Goal: Book appointment/travel/reservation

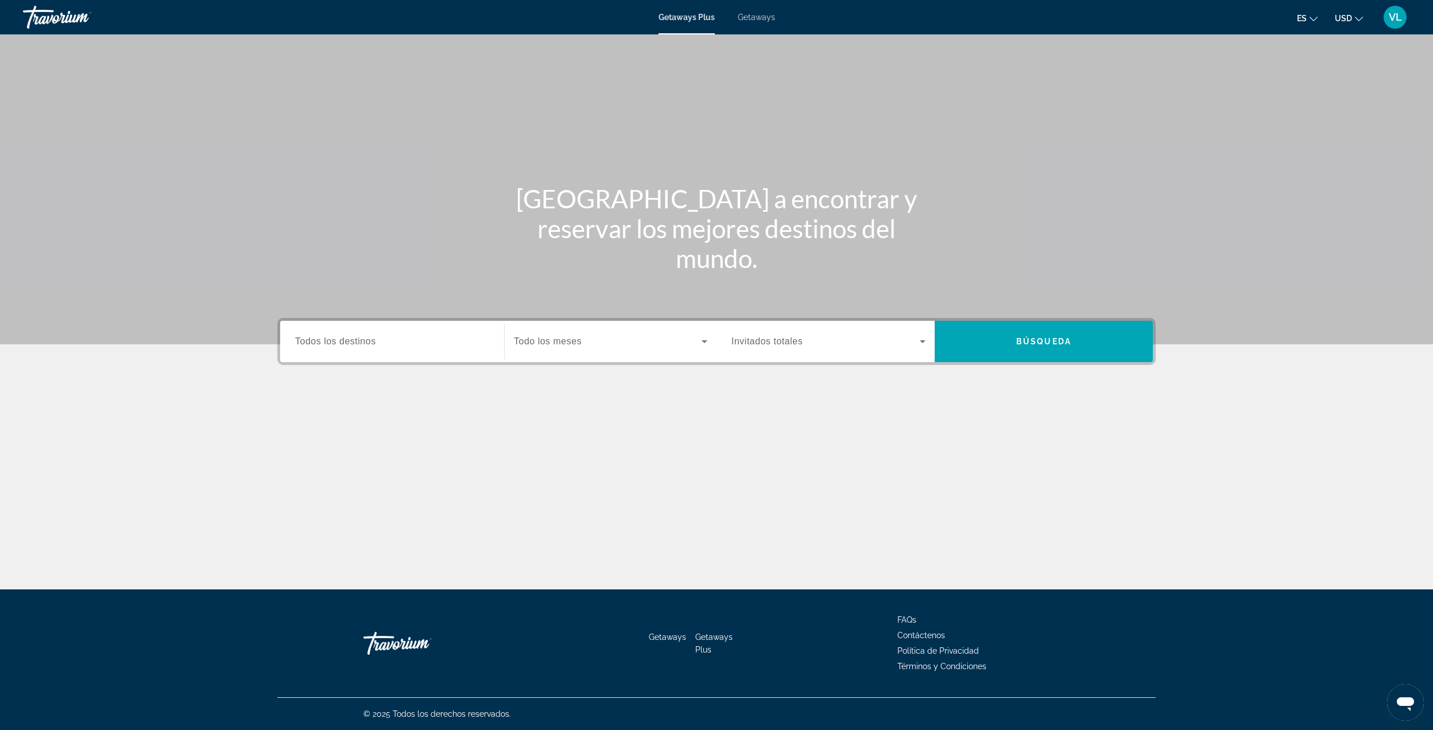
click at [349, 332] on div "Search widget" at bounding box center [392, 341] width 194 height 33
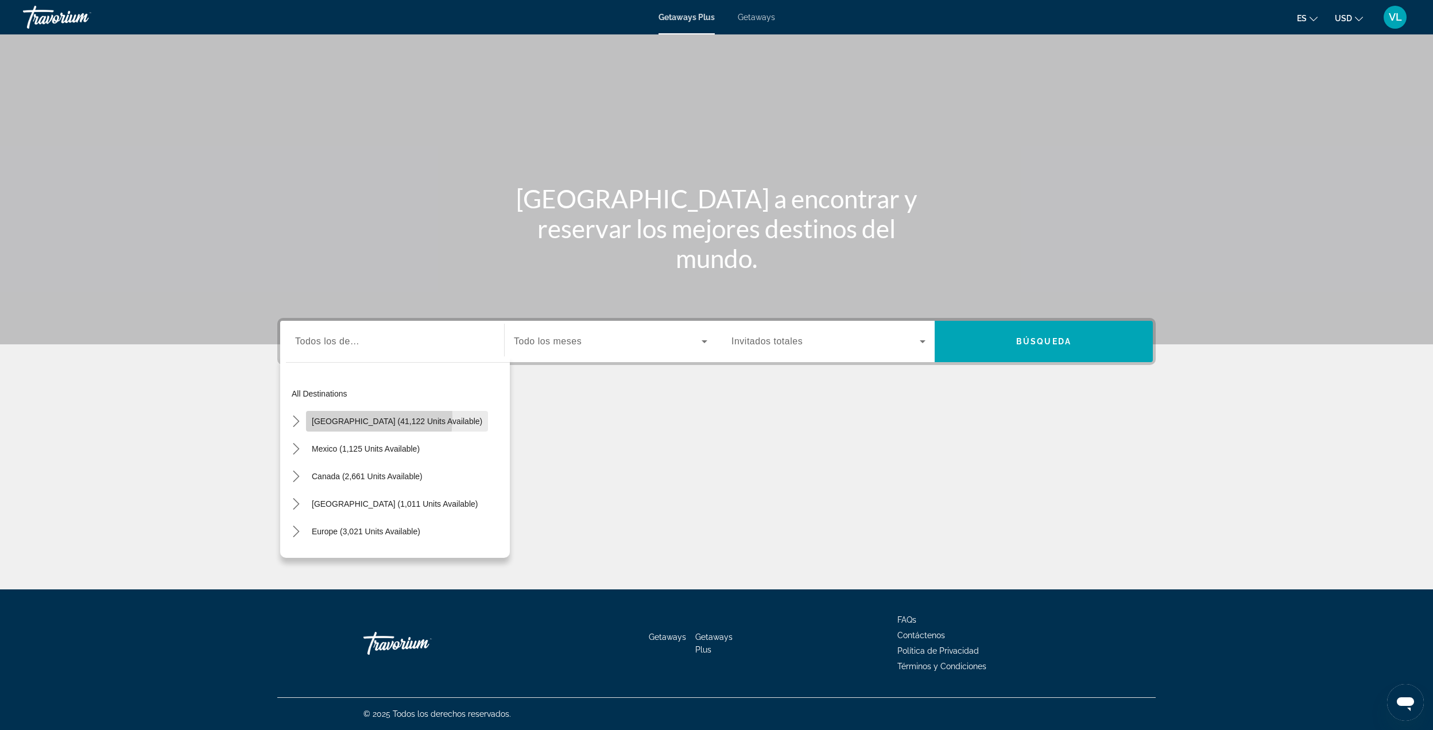
click at [318, 417] on span "[GEOGRAPHIC_DATA] (41,122 units available)" at bounding box center [397, 421] width 170 height 9
type input "**********"
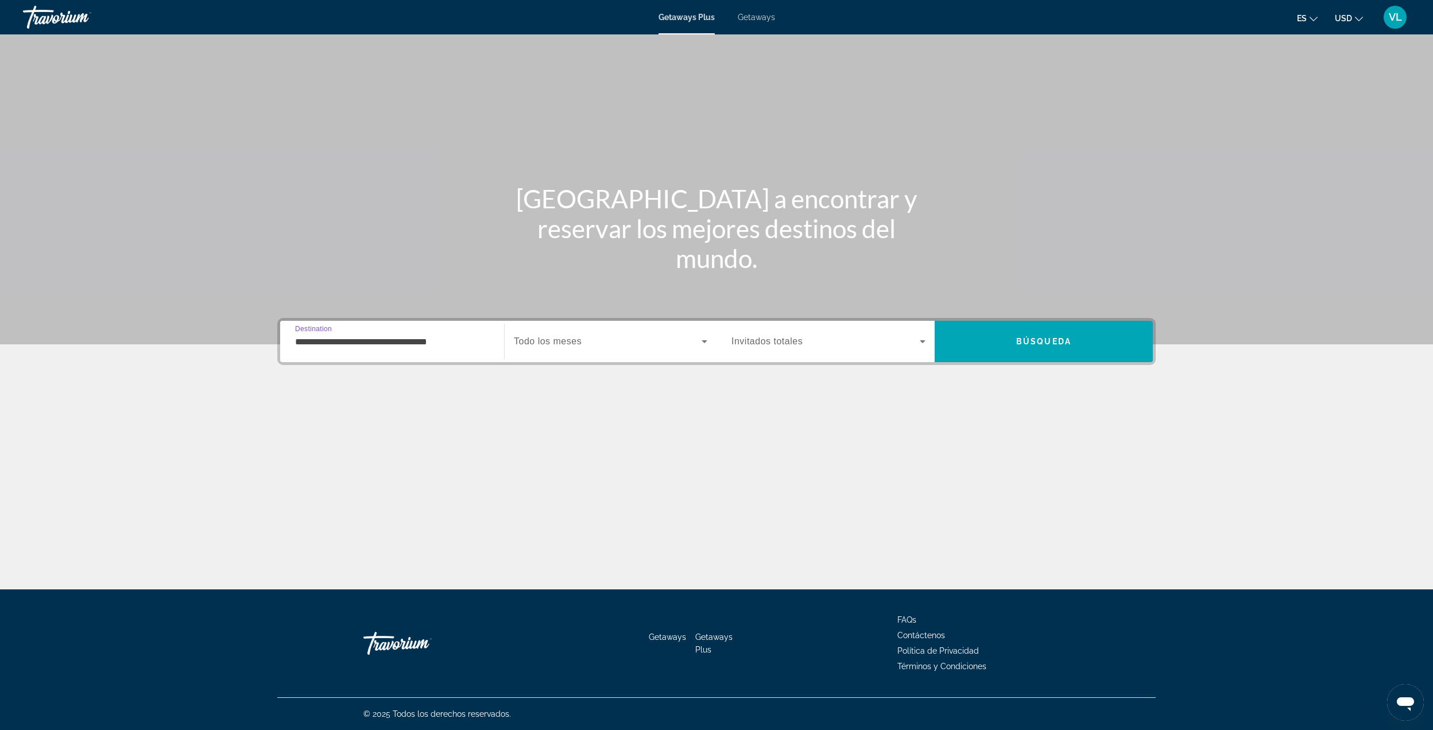
click at [567, 335] on span "Search widget" at bounding box center [608, 342] width 188 height 14
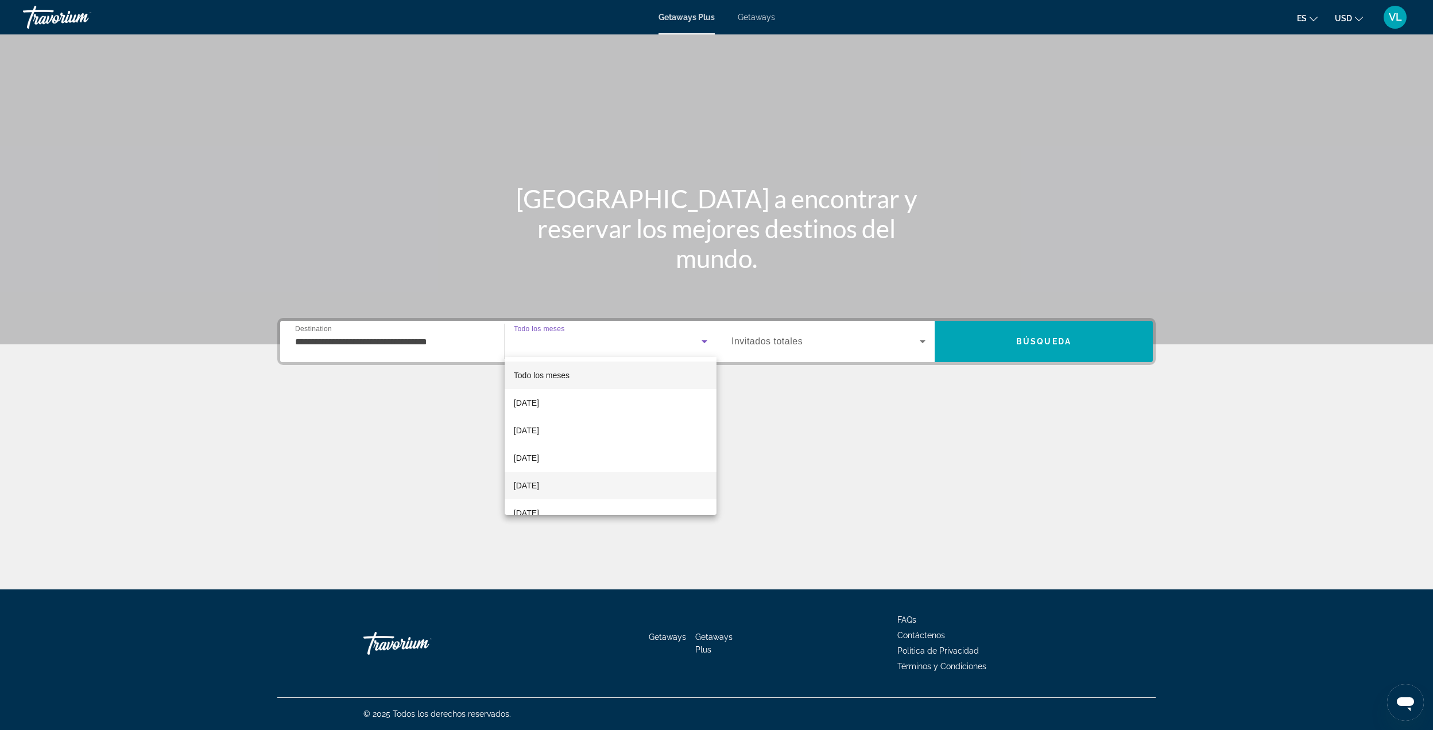
click at [532, 480] on span "[DATE]" at bounding box center [526, 486] width 25 height 14
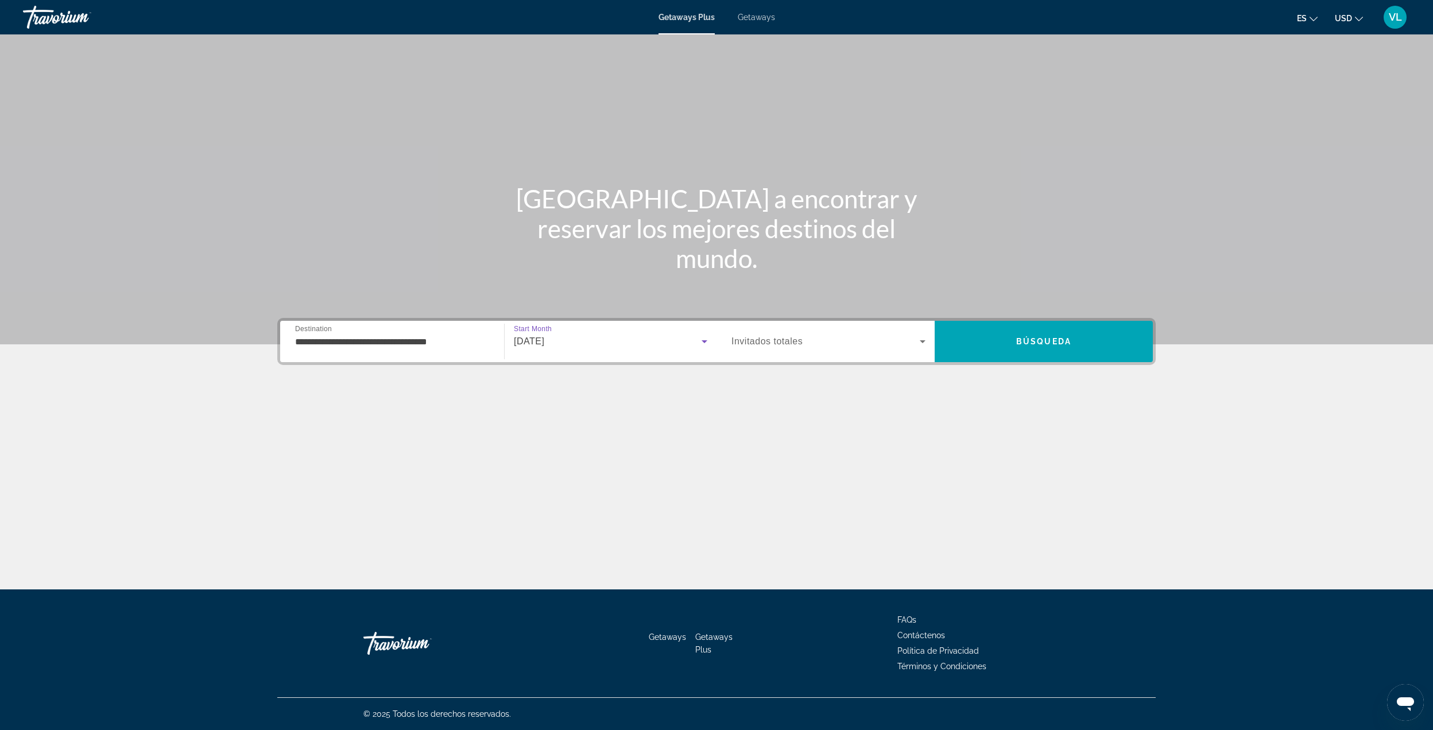
click at [763, 339] on span "Invitados totales" at bounding box center [766, 341] width 71 height 10
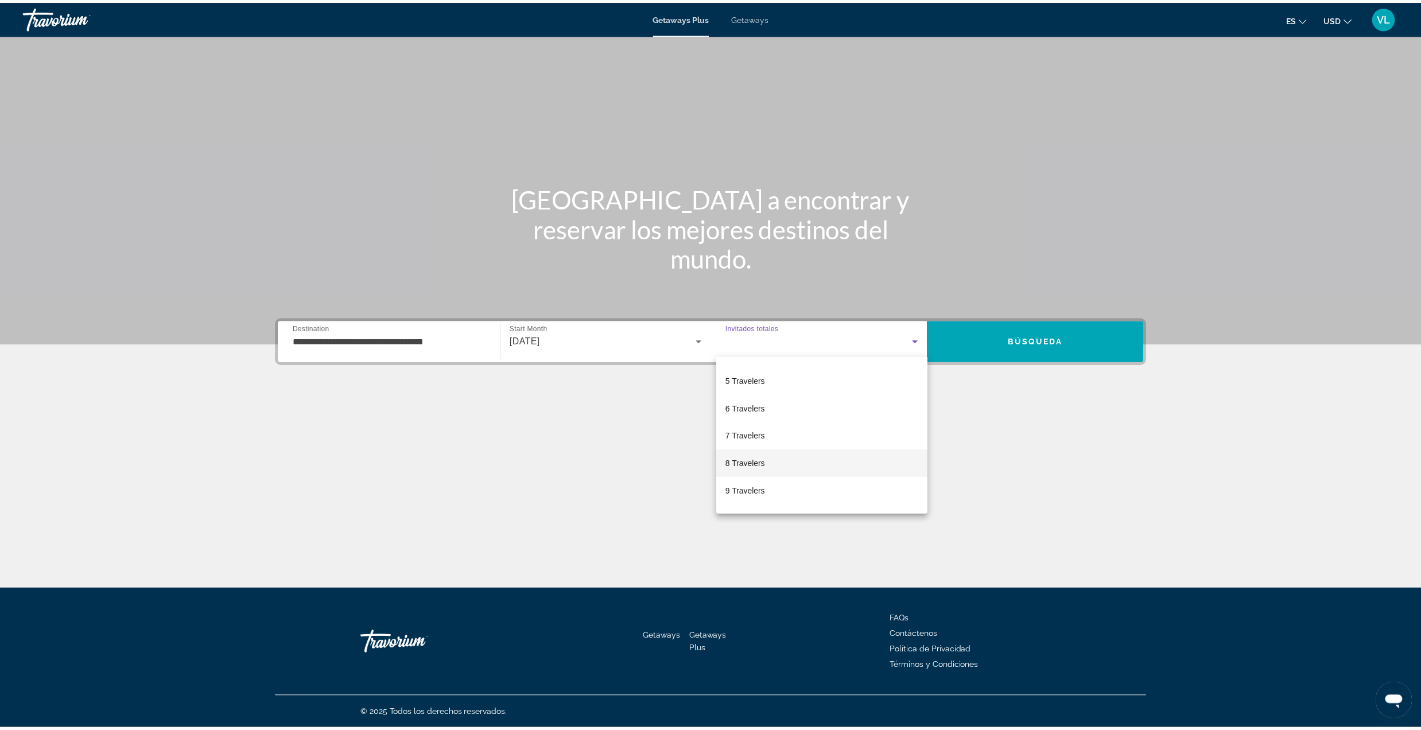
scroll to position [127, 0]
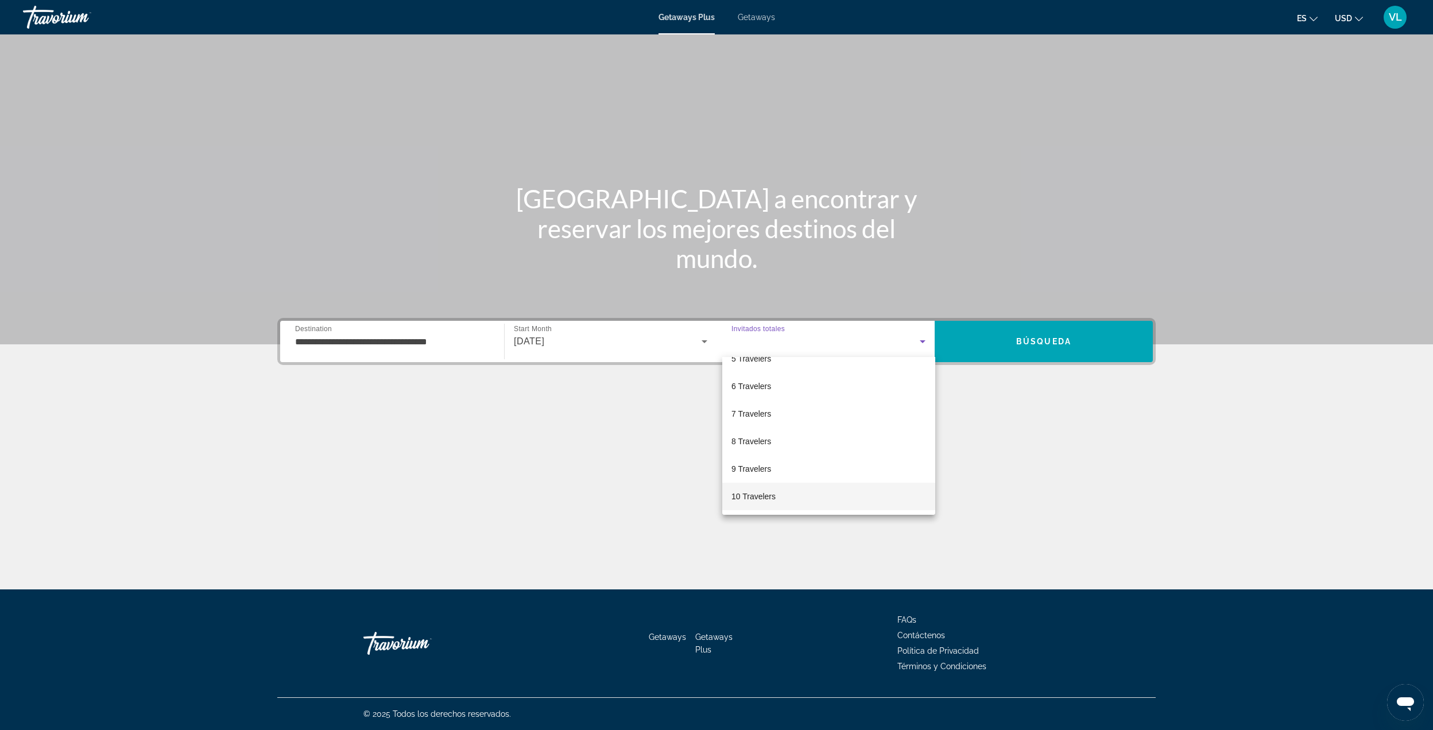
click at [747, 497] on span "10 Travelers" at bounding box center [753, 497] width 44 height 14
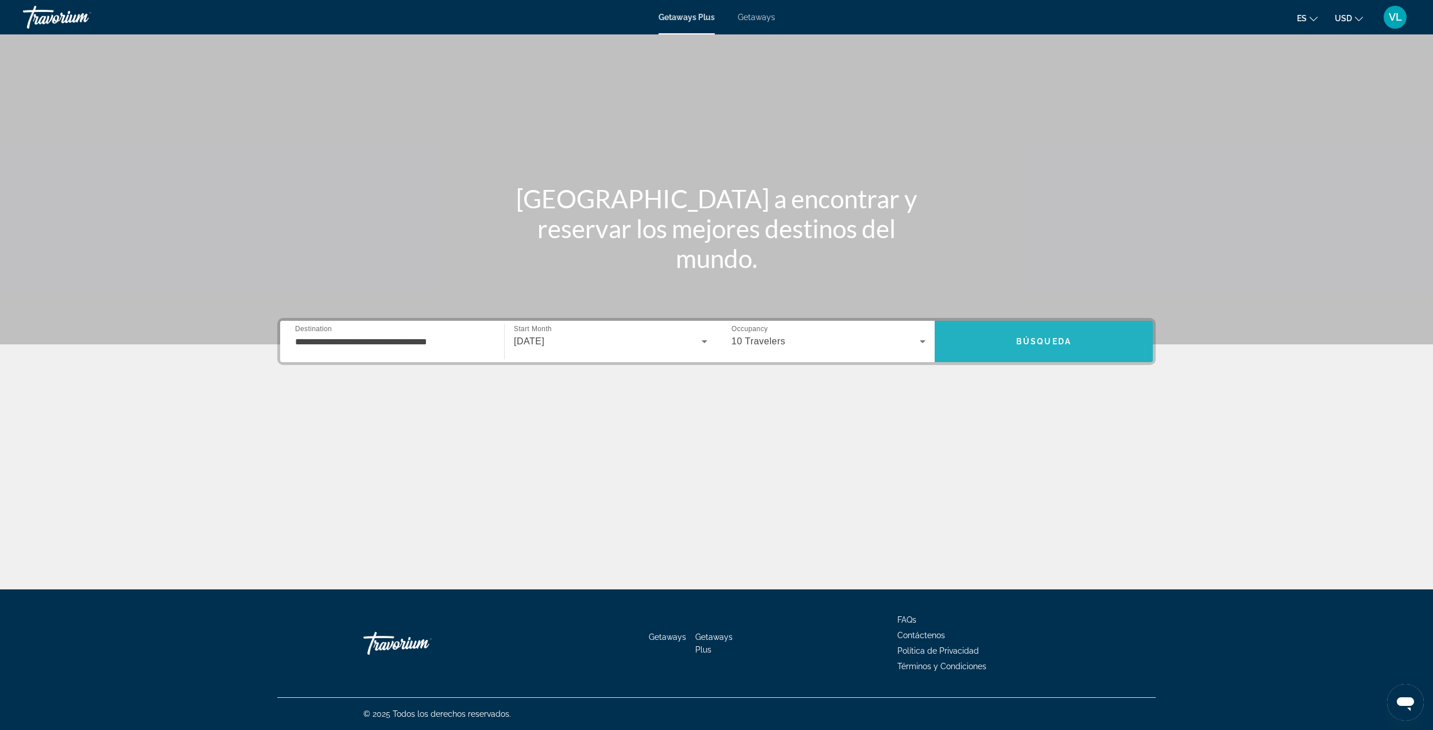
click at [997, 347] on span "Search" at bounding box center [1044, 342] width 218 height 28
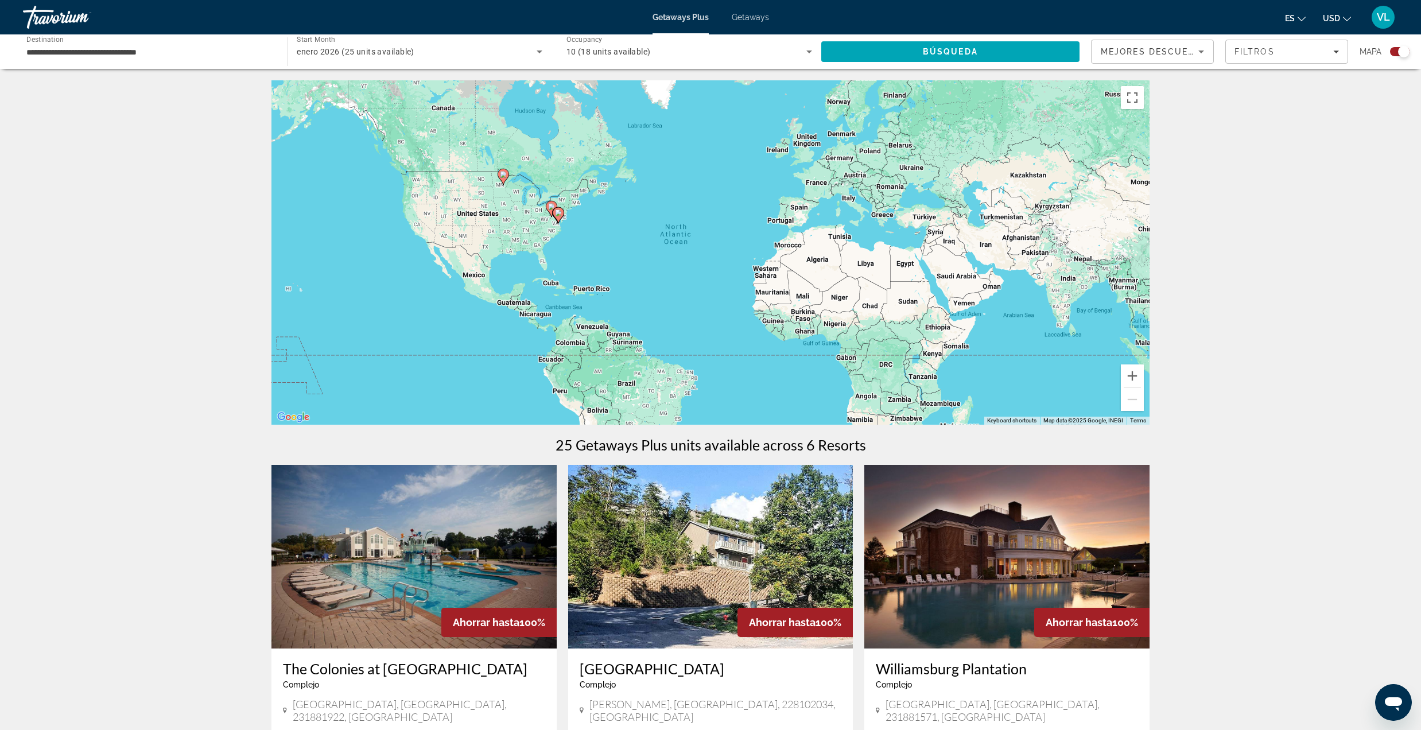
click at [615, 56] on div "10 (18 units available)" at bounding box center [687, 52] width 240 height 14
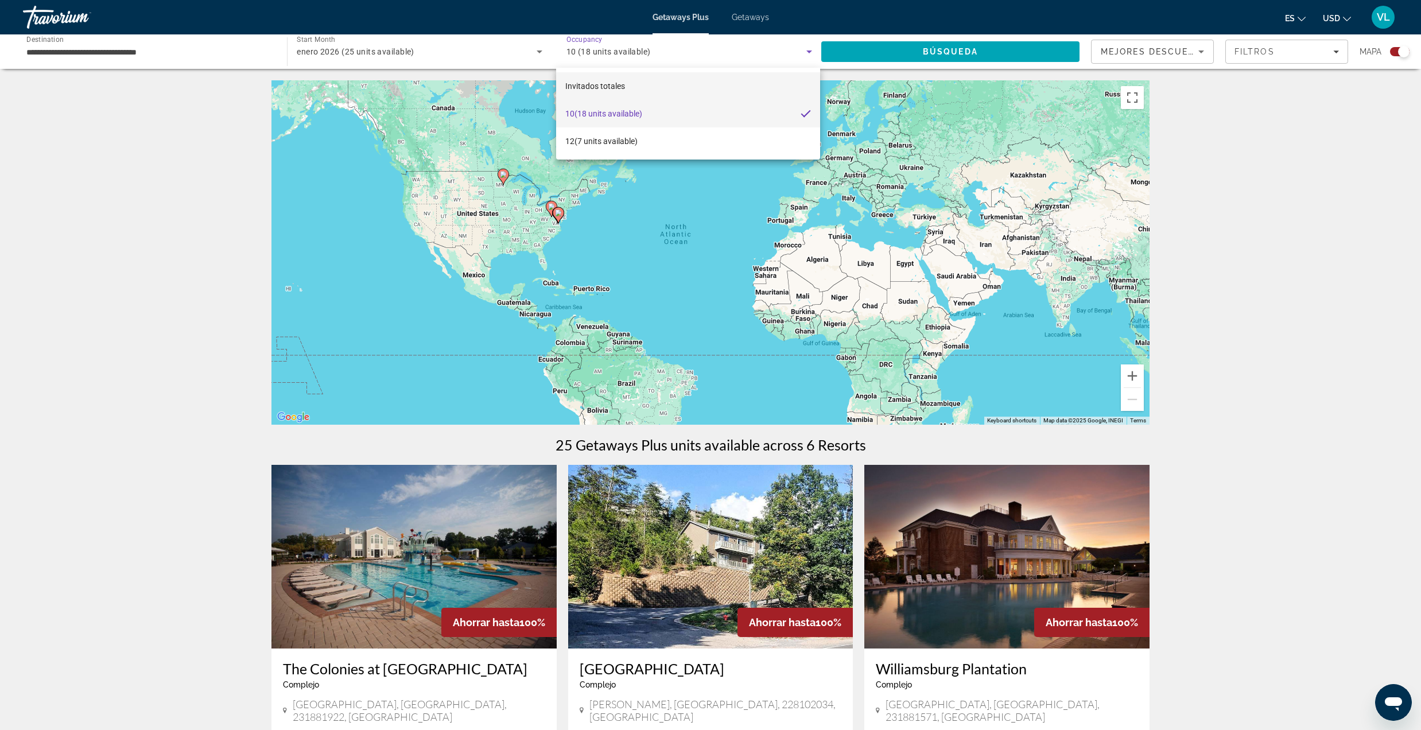
click at [621, 88] on span "Invitados totales" at bounding box center [595, 86] width 60 height 9
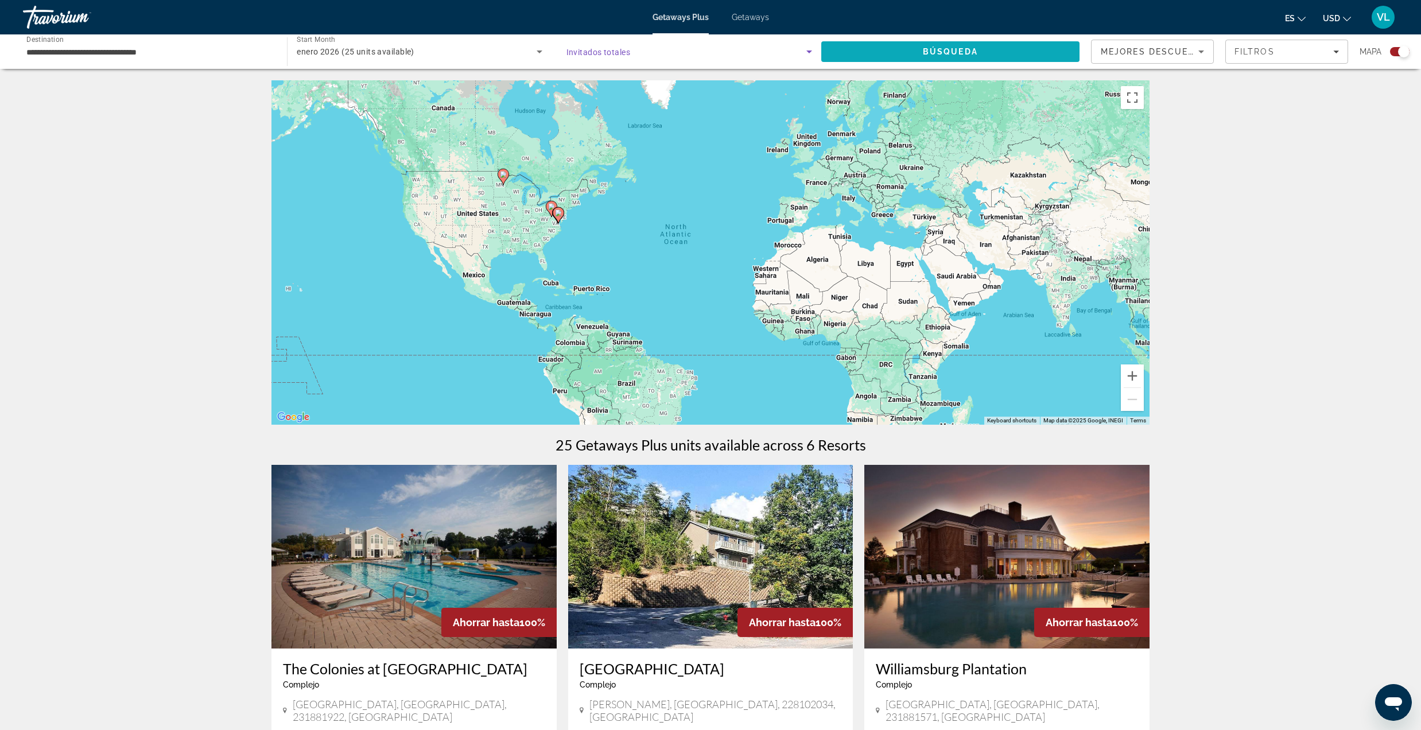
click at [936, 49] on span "Búsqueda" at bounding box center [950, 51] width 55 height 9
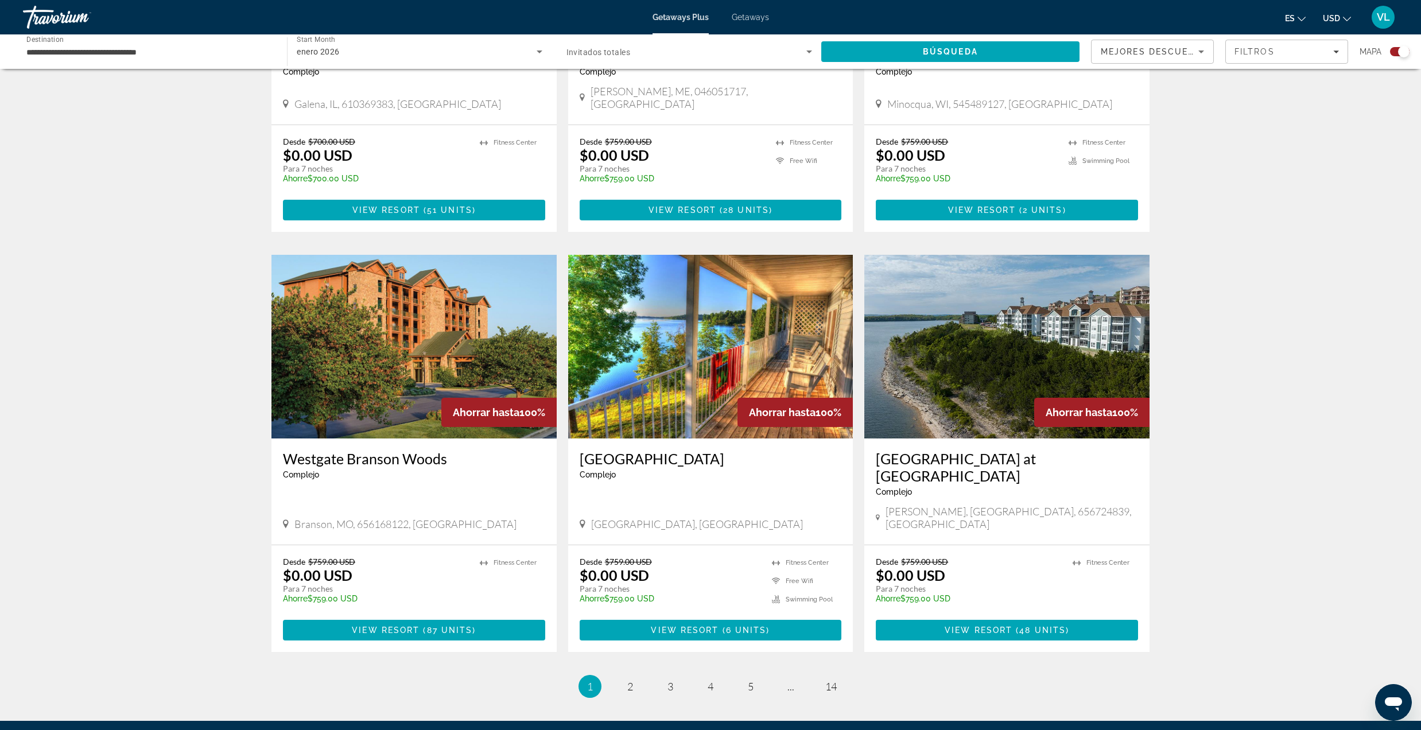
scroll to position [1518, 0]
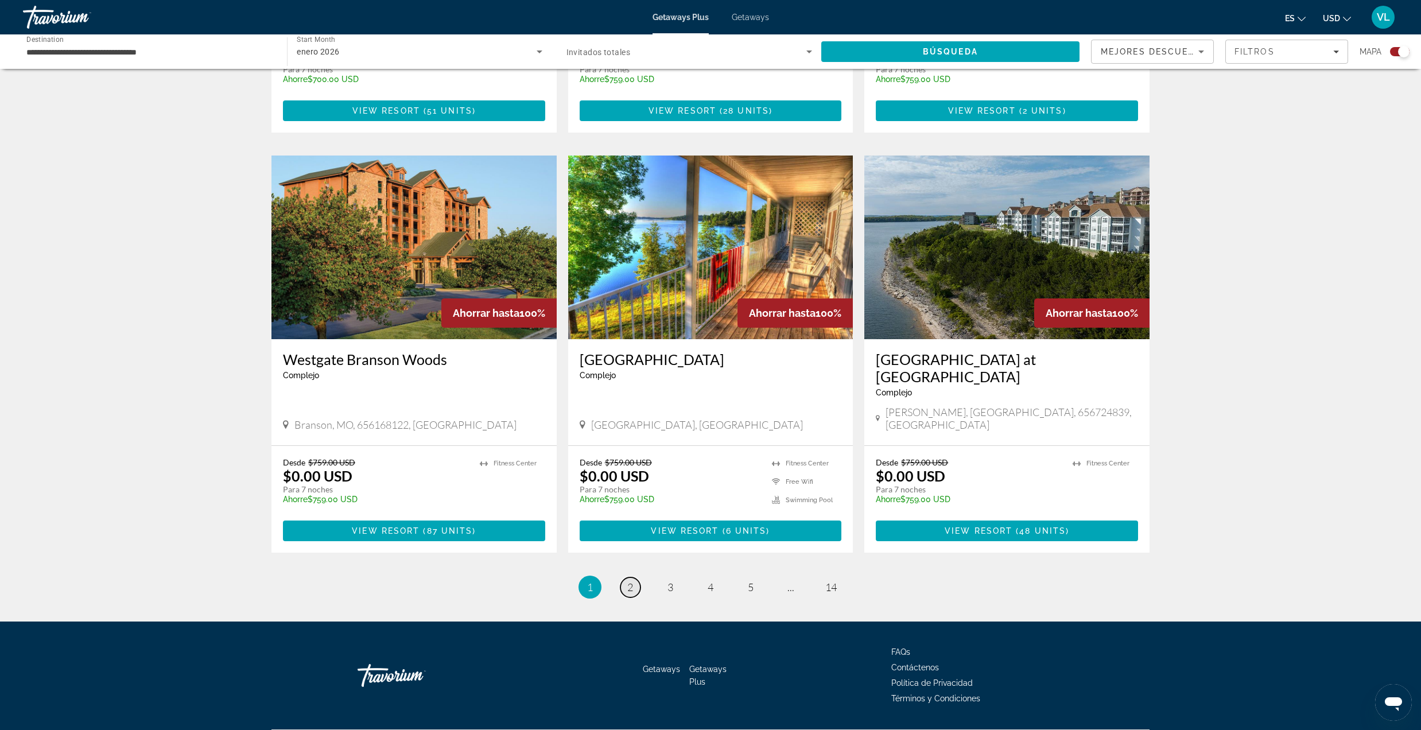
click at [625, 578] on link "page 2" at bounding box center [631, 588] width 20 height 20
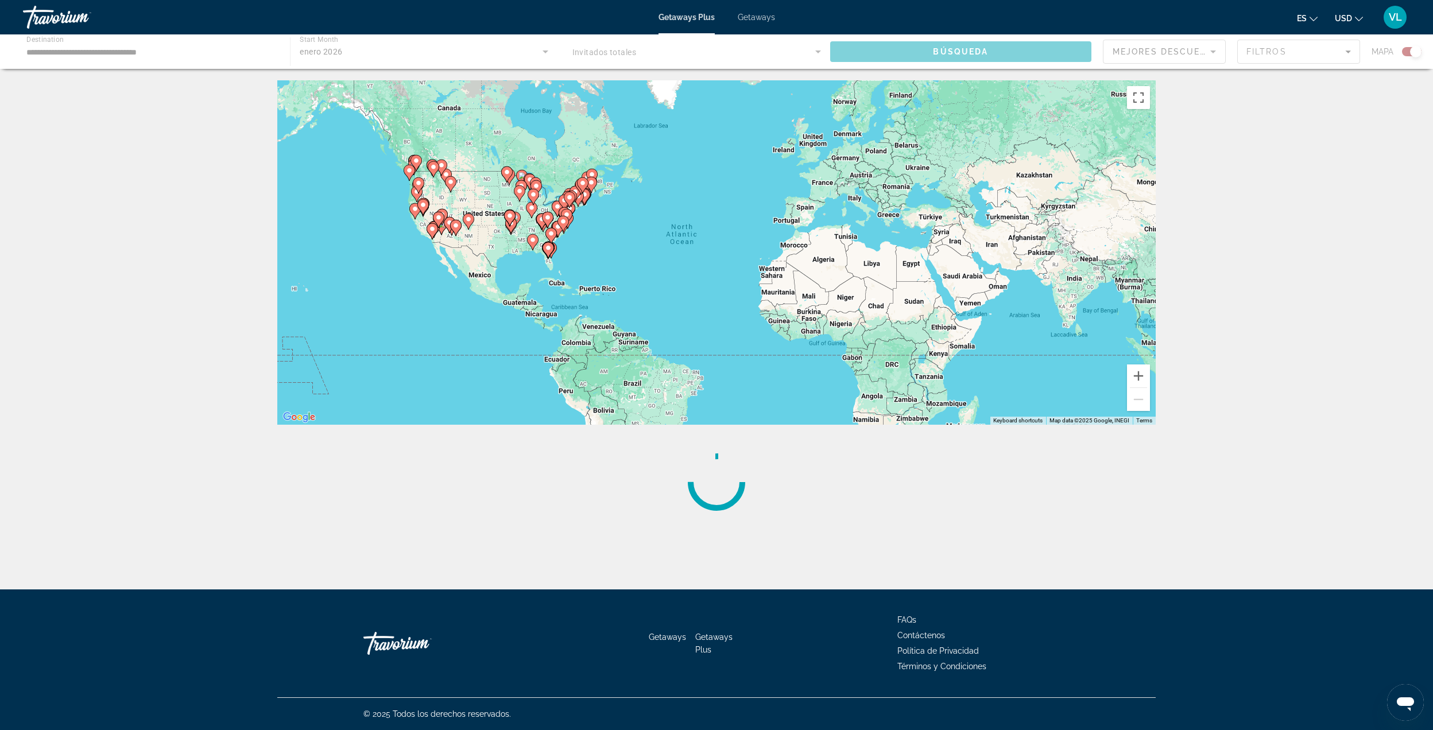
click at [1327, 52] on div "Main content" at bounding box center [716, 51] width 1433 height 34
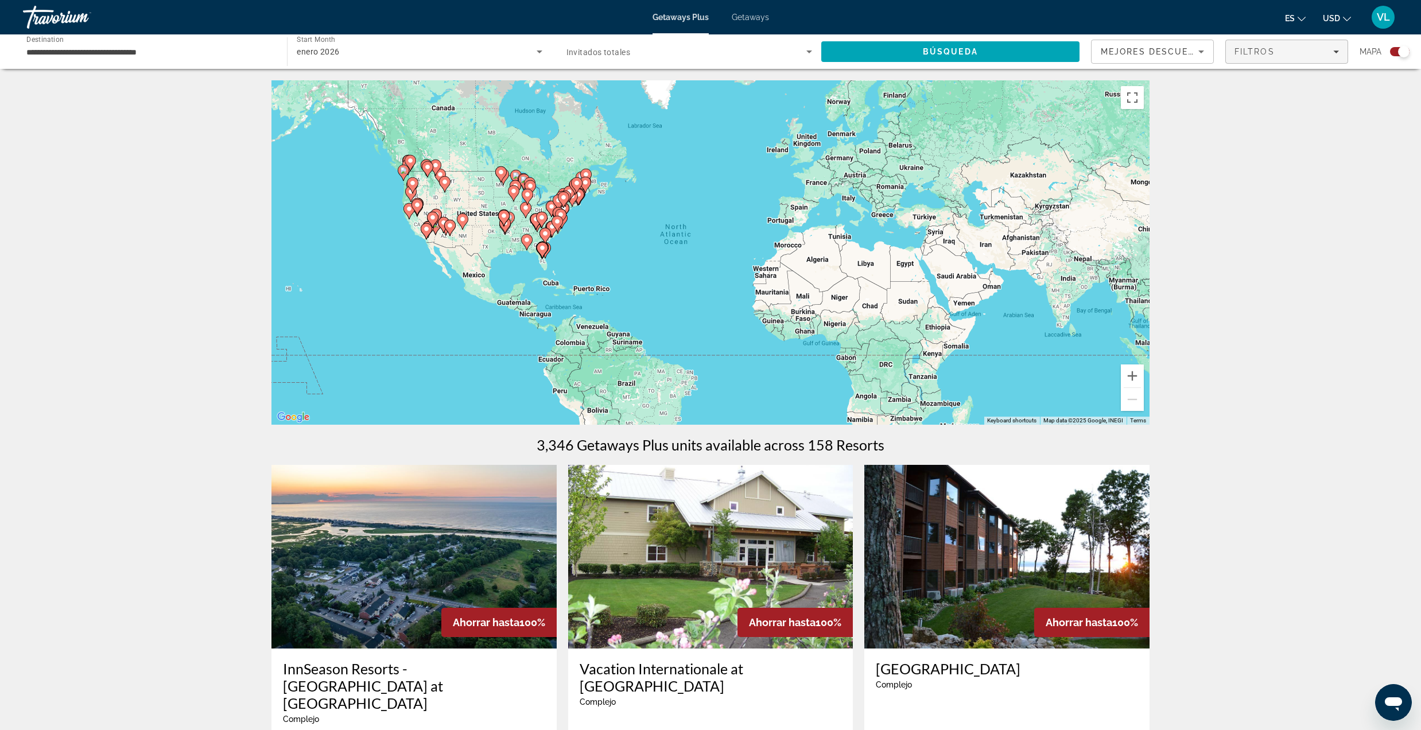
click at [1335, 54] on div "Filtros" at bounding box center [1287, 51] width 104 height 9
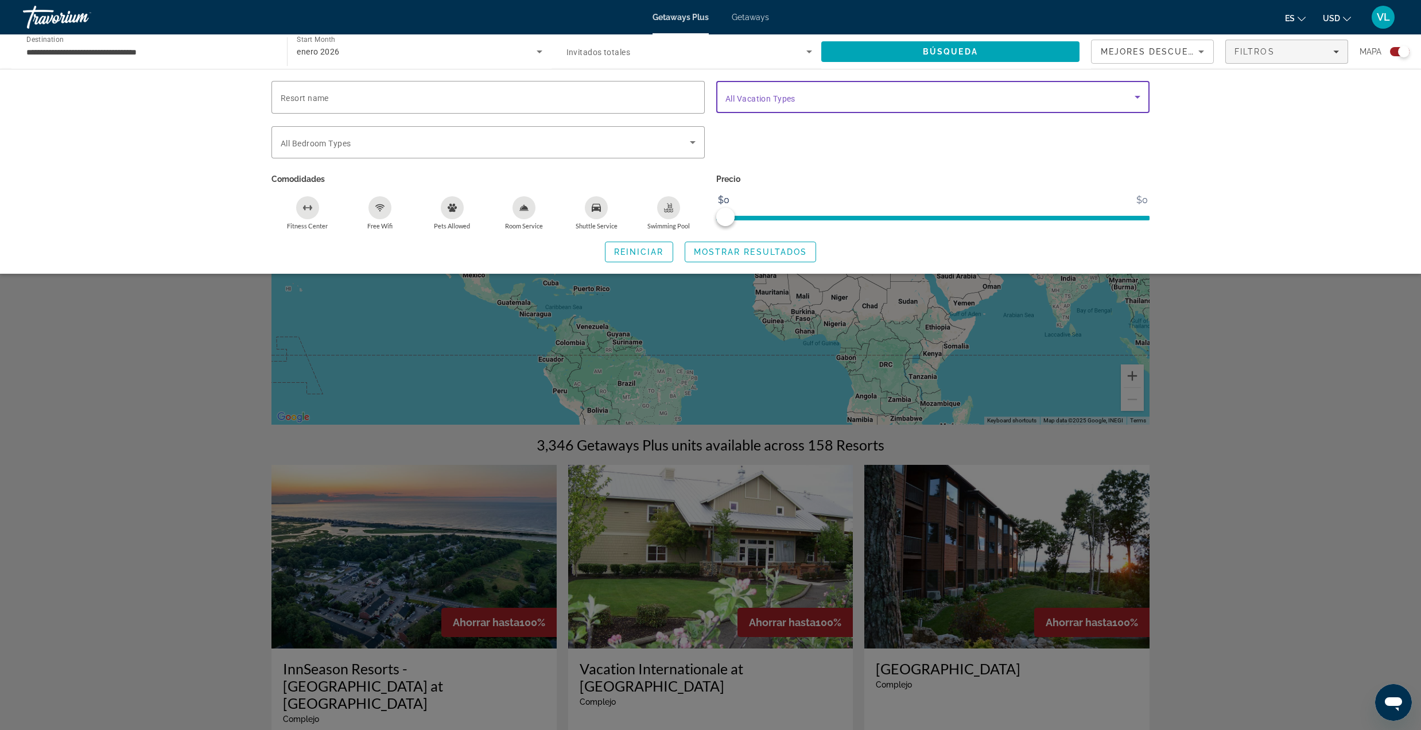
click at [903, 95] on span "Search widget" at bounding box center [930, 97] width 409 height 14
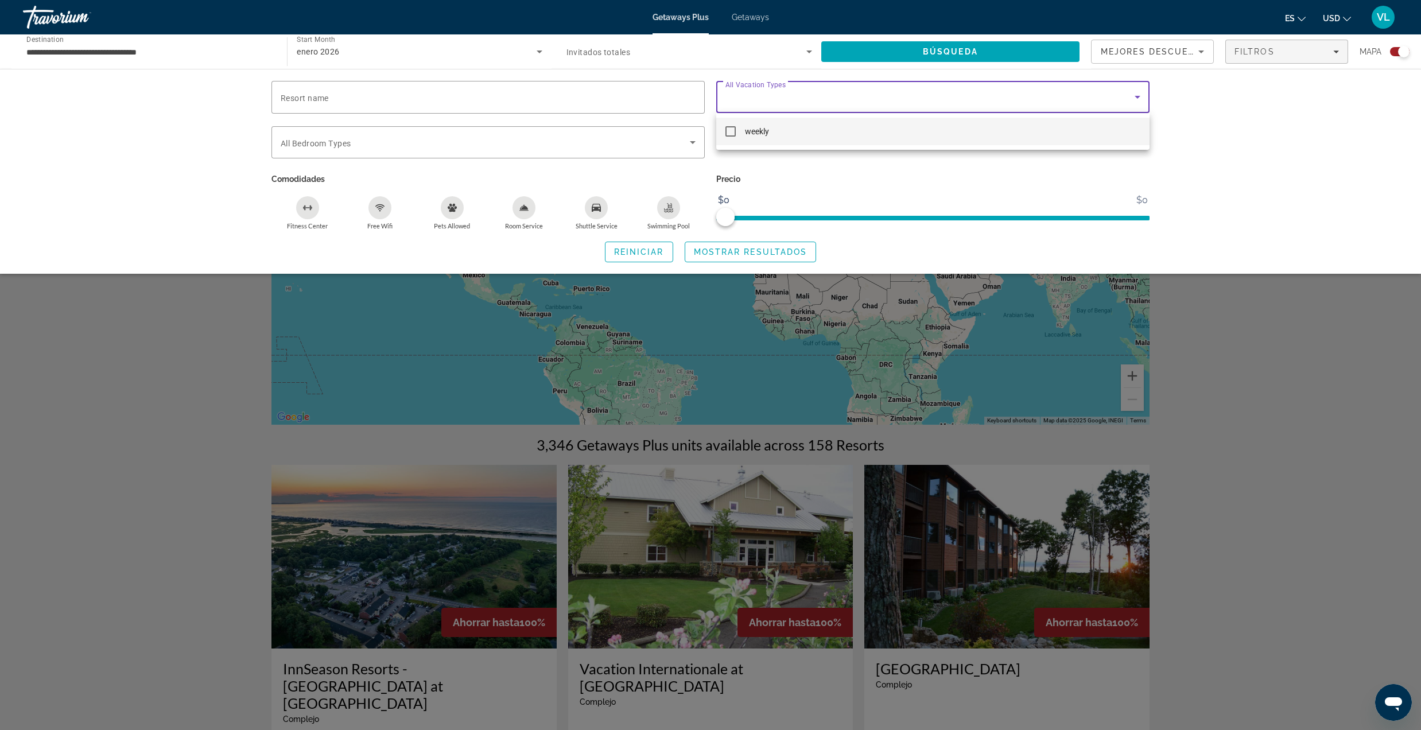
click at [138, 384] on div at bounding box center [710, 365] width 1421 height 730
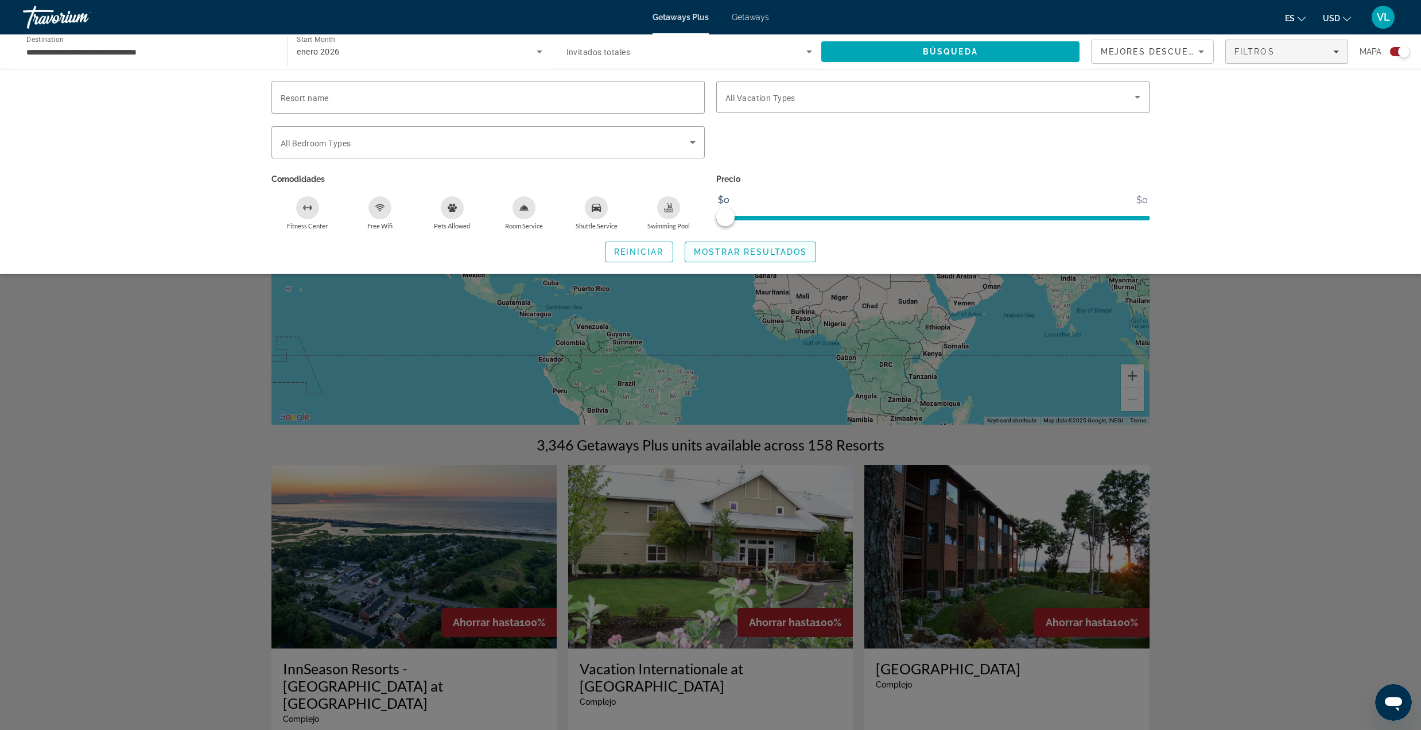
click at [719, 253] on span "Mostrar resultados" at bounding box center [751, 251] width 114 height 9
click at [1234, 428] on div "Search widget" at bounding box center [710, 451] width 1421 height 558
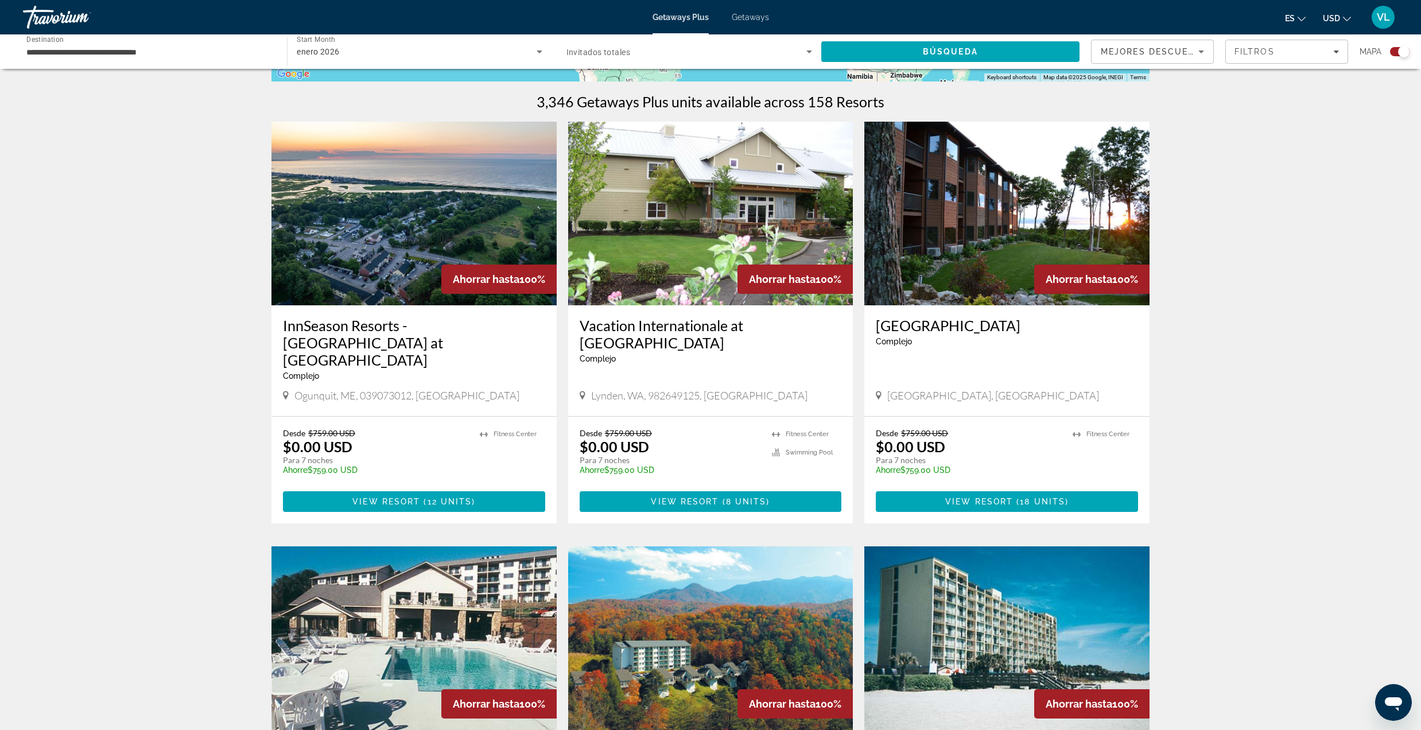
scroll to position [536, 0]
